Goal: Task Accomplishment & Management: Use online tool/utility

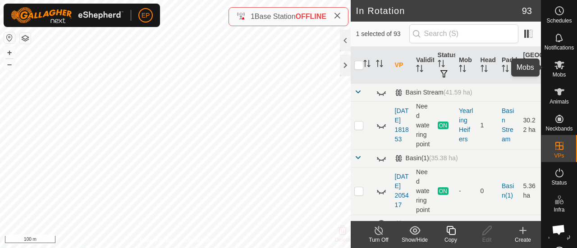
click at [551, 66] on es-mob-svg-icon at bounding box center [559, 65] width 16 height 14
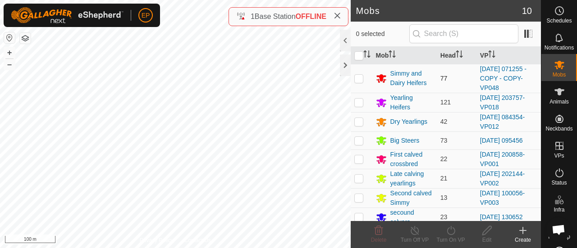
click at [359, 77] on p-checkbox at bounding box center [358, 78] width 9 height 7
checkbox input "true"
click at [453, 229] on icon at bounding box center [450, 230] width 11 height 11
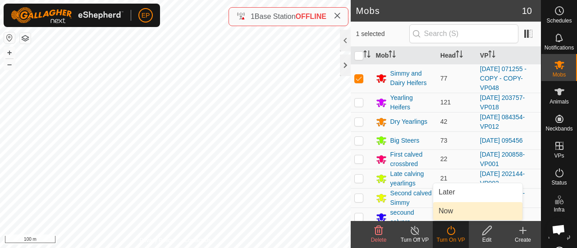
click at [444, 205] on link "Now" at bounding box center [477, 211] width 89 height 18
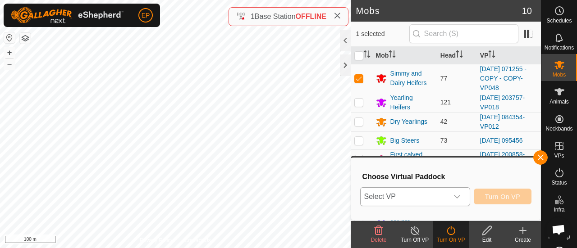
click at [425, 197] on span "Select VP" at bounding box center [403, 197] width 87 height 18
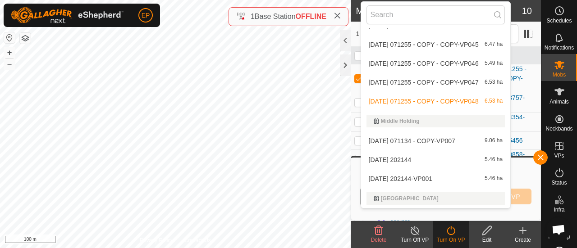
scroll to position [1485, 0]
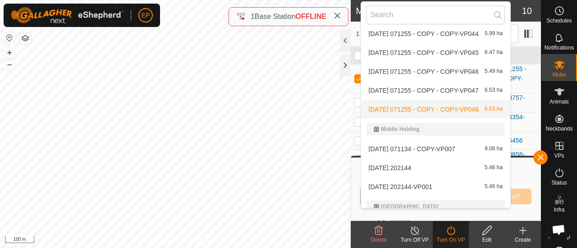
click at [482, 106] on li "[DATE] 071255 - COPY - COPY-VP048 6.53 ha" at bounding box center [436, 109] width 150 height 18
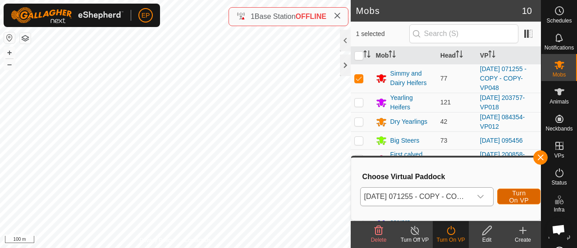
click at [519, 200] on span "Turn On VP" at bounding box center [518, 197] width 21 height 14
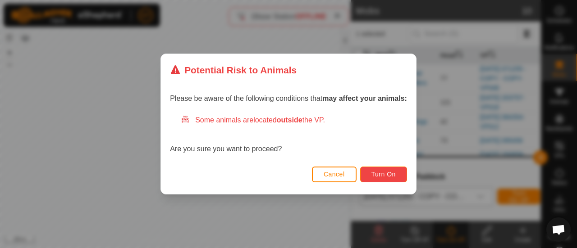
click at [386, 171] on span "Turn On" at bounding box center [383, 174] width 24 height 7
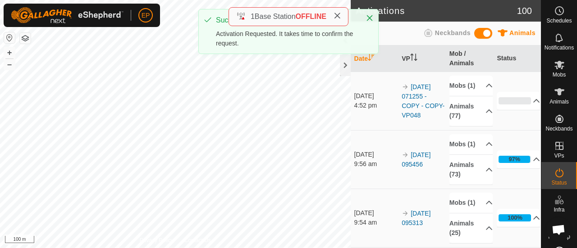
click at [340, 16] on icon at bounding box center [336, 15] width 7 height 7
